Goal: Book appointment/travel/reservation

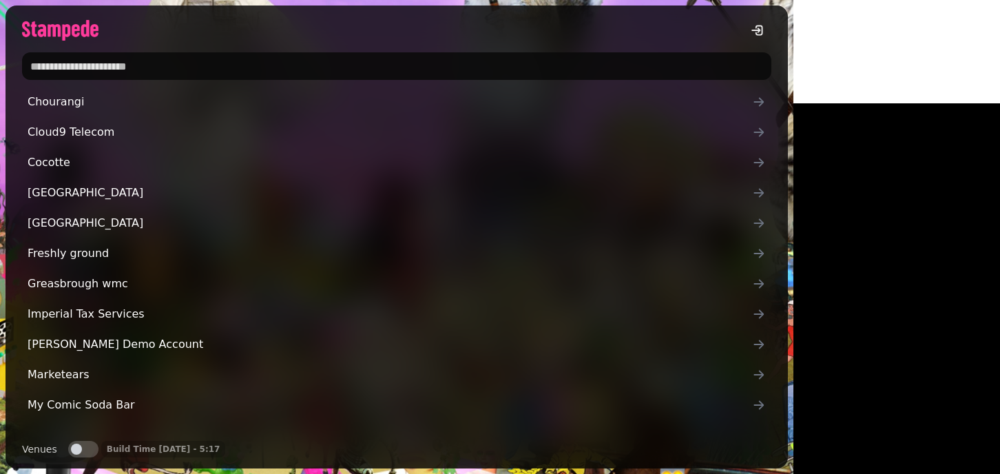
click at [93, 60] on input "text" at bounding box center [397, 66] width 750 height 28
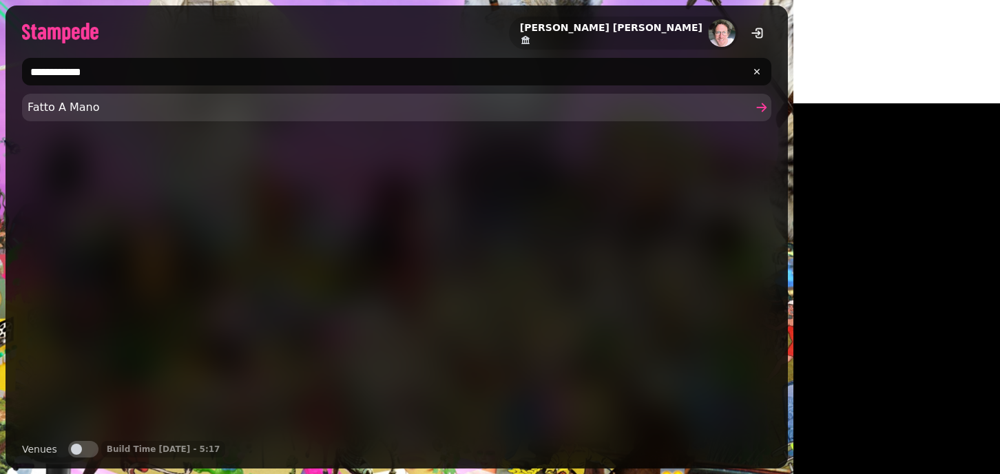
type input "**********"
click at [75, 99] on span "Fatto A Mano" at bounding box center [390, 107] width 725 height 17
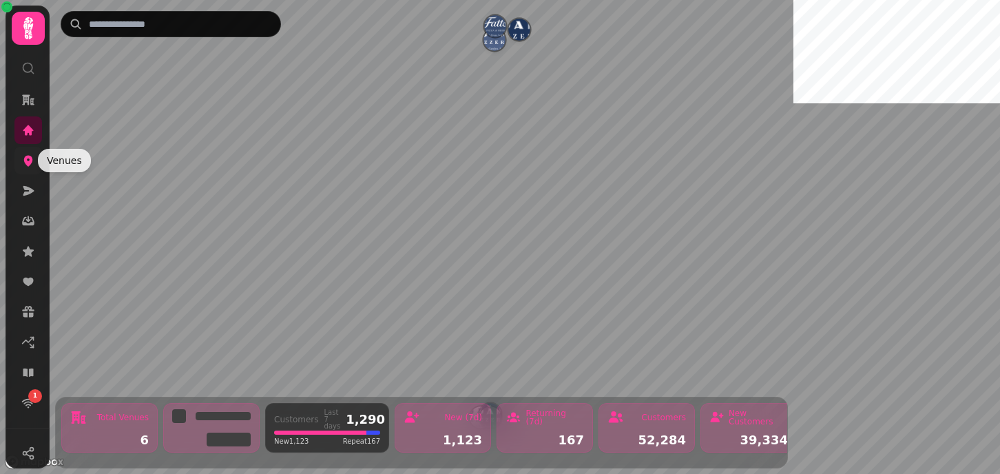
click at [26, 160] on icon at bounding box center [28, 161] width 9 height 11
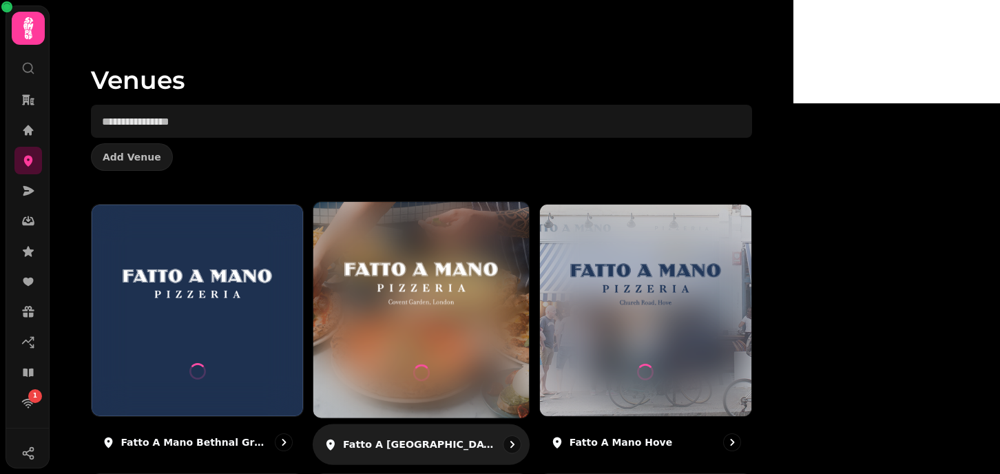
click at [483, 273] on img at bounding box center [421, 283] width 162 height 90
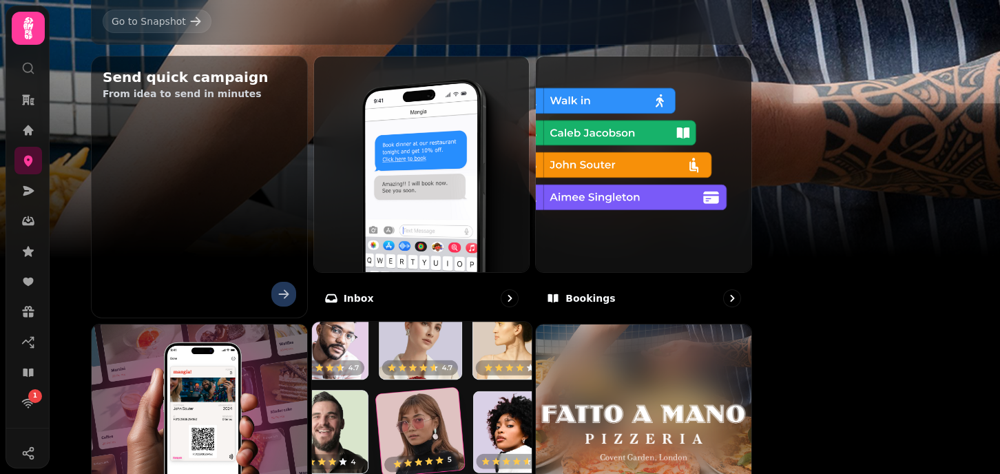
scroll to position [443, 0]
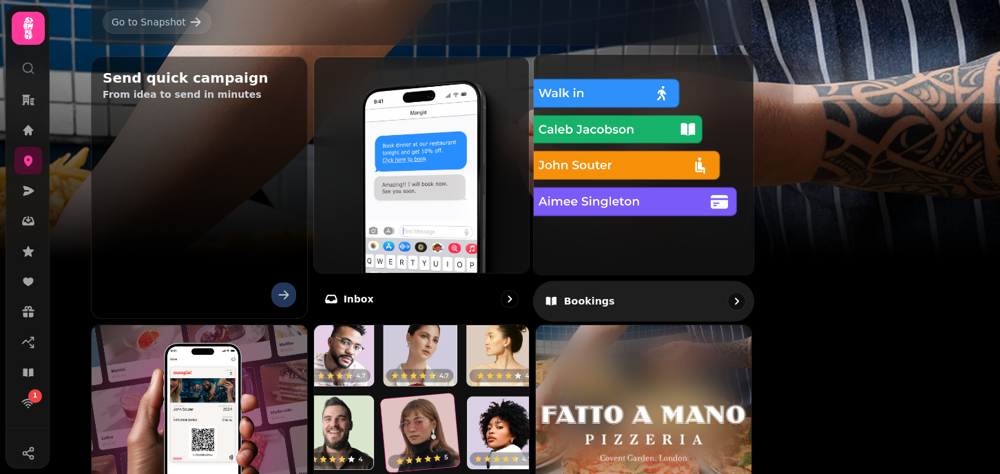
click at [765, 209] on img at bounding box center [644, 164] width 242 height 242
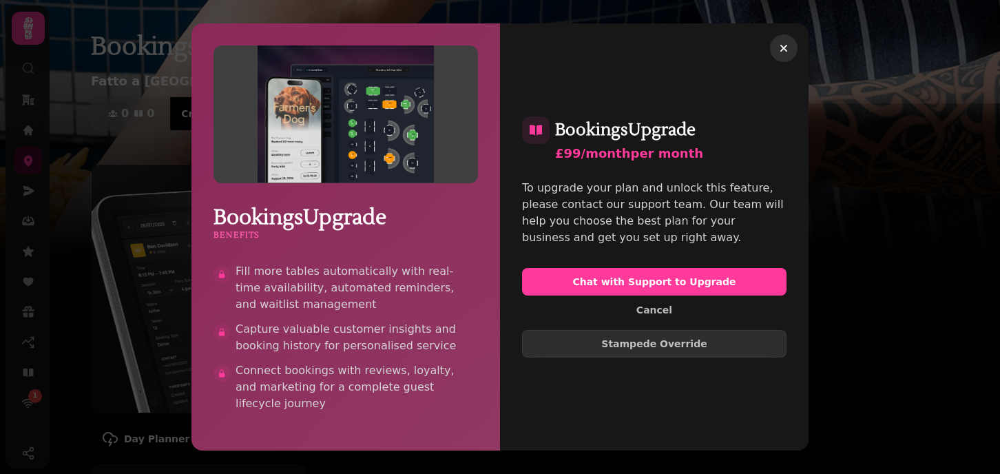
click at [786, 45] on icon "button" at bounding box center [784, 48] width 7 height 7
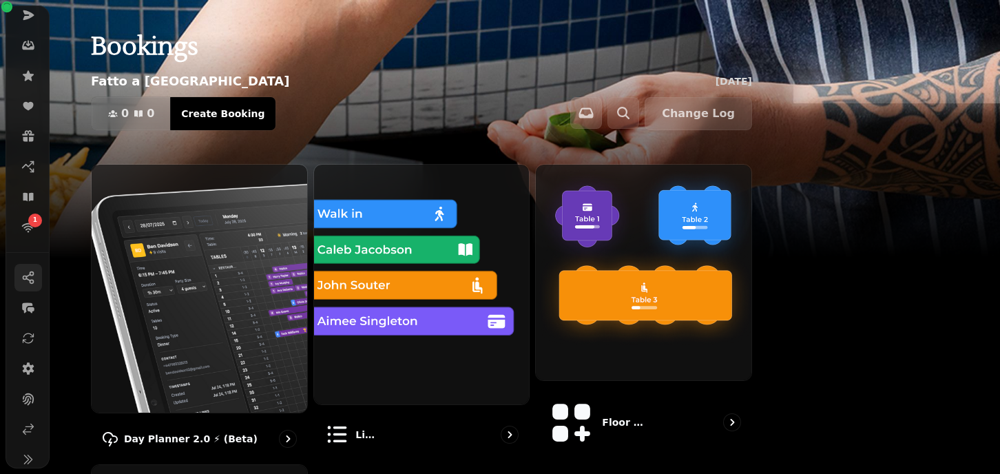
scroll to position [176, 0]
click at [28, 362] on icon at bounding box center [29, 368] width 12 height 12
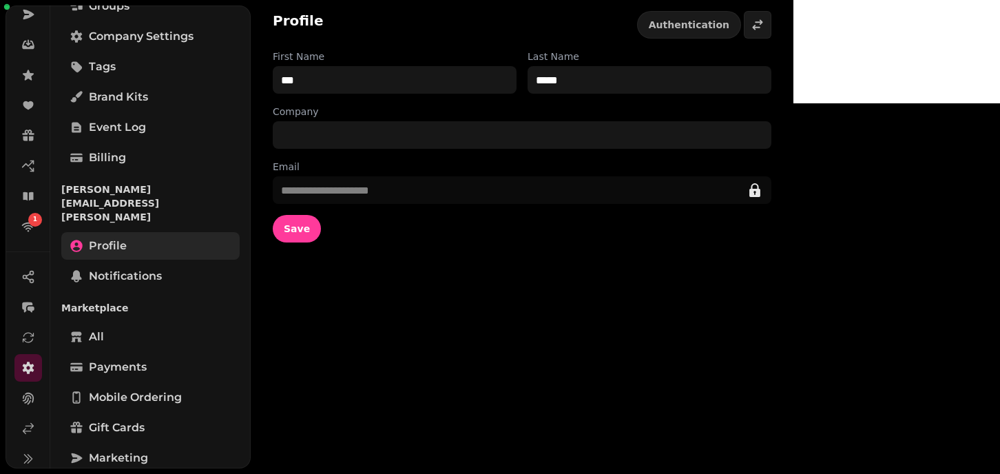
scroll to position [172, 0]
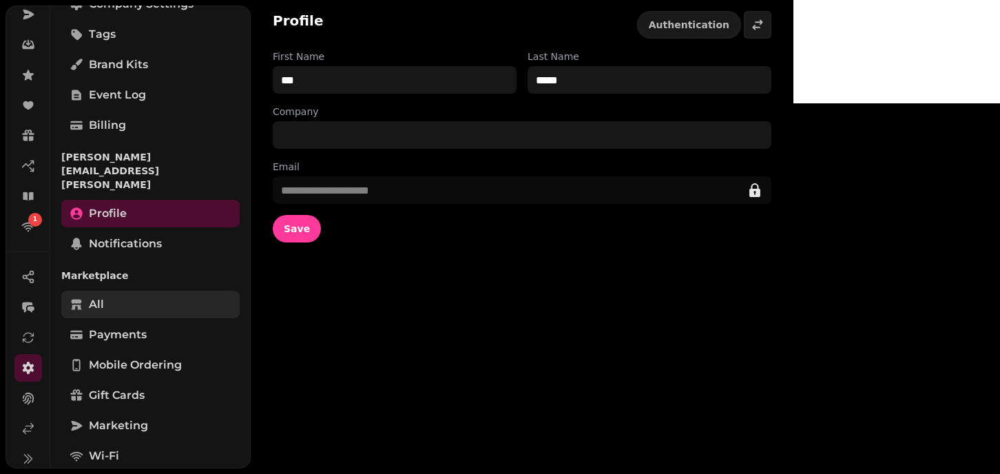
click at [100, 296] on span "All" at bounding box center [96, 304] width 15 height 17
